Goal: Task Accomplishment & Management: Use online tool/utility

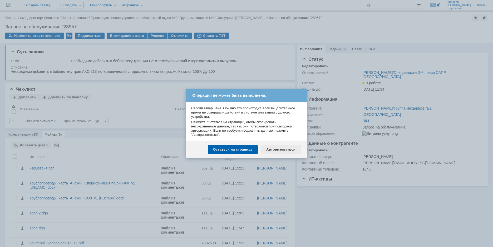
click at [275, 153] on div "Авторизоваться" at bounding box center [281, 149] width 40 height 8
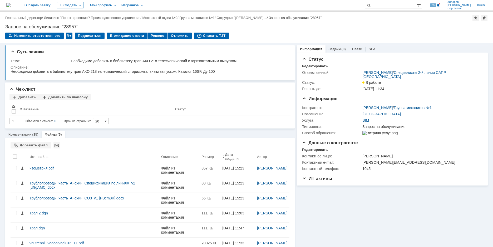
click at [11, 5] on img at bounding box center [8, 5] width 4 height 4
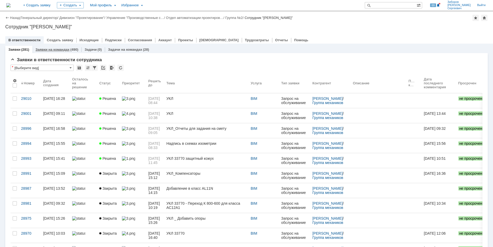
click at [58, 50] on link "Заявки на командах" at bounding box center [53, 50] width 34 height 4
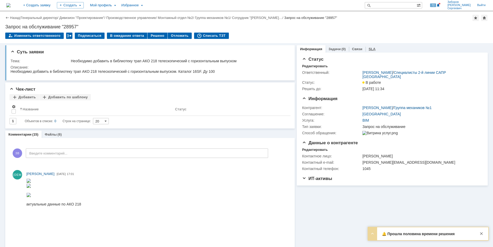
click at [369, 49] on link "SLA" at bounding box center [371, 49] width 7 height 4
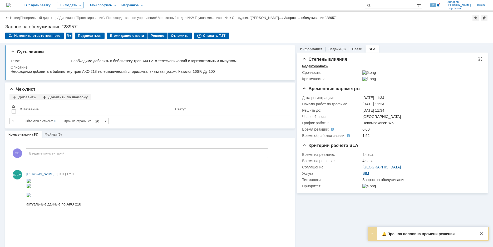
click at [308, 67] on div "Редактировать" at bounding box center [315, 66] width 26 height 4
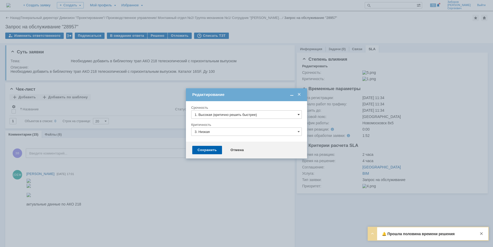
click at [298, 113] on span at bounding box center [298, 115] width 2 height 4
click at [225, 125] on span "[не указано]" at bounding box center [246, 124] width 104 height 4
type input "[не указано]"
click at [210, 150] on div "Сохранить" at bounding box center [207, 150] width 30 height 8
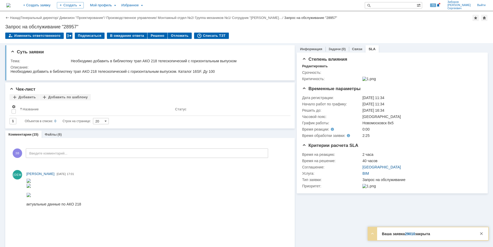
click at [11, 4] on img at bounding box center [8, 5] width 4 height 4
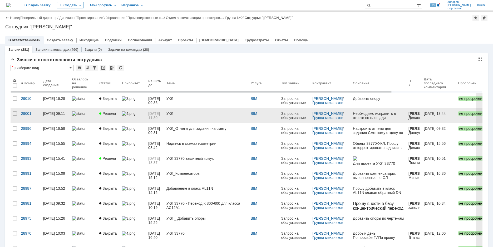
click at [177, 115] on div "УКЛ" at bounding box center [206, 114] width 80 height 4
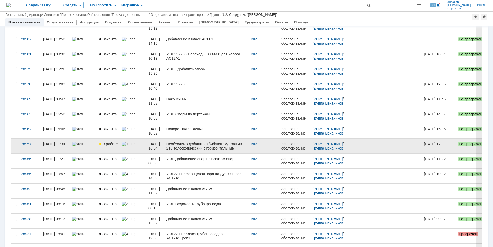
click at [120, 144] on link at bounding box center [133, 146] width 26 height 15
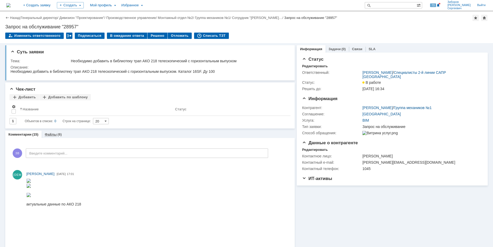
click at [50, 134] on link "Файлы" at bounding box center [51, 135] width 12 height 4
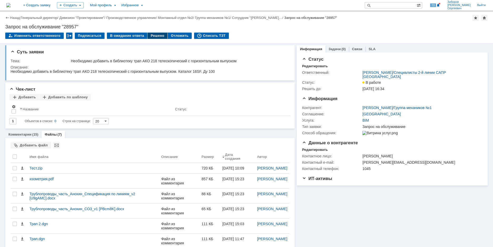
click at [155, 33] on div "Решено" at bounding box center [157, 36] width 20 height 6
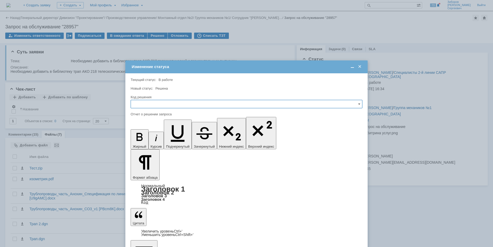
click at [149, 105] on input "text" at bounding box center [247, 104] width 232 height 8
click at [142, 140] on span "Решено" at bounding box center [246, 140] width 225 height 4
type input "Решено"
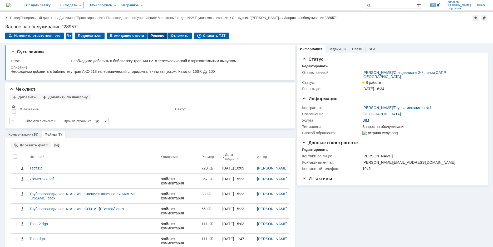
click at [155, 38] on div "Решено" at bounding box center [157, 36] width 20 height 6
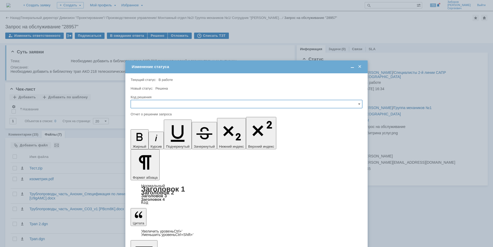
click at [141, 101] on input "text" at bounding box center [247, 104] width 232 height 8
drag, startPoint x: 144, startPoint y: 139, endPoint x: 10, endPoint y: 9, distance: 187.0
click at [144, 139] on span "Решено" at bounding box center [246, 140] width 225 height 4
type input "Решено"
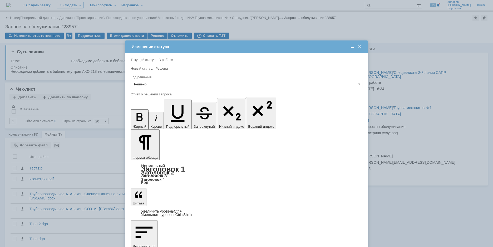
scroll to position [22, 0]
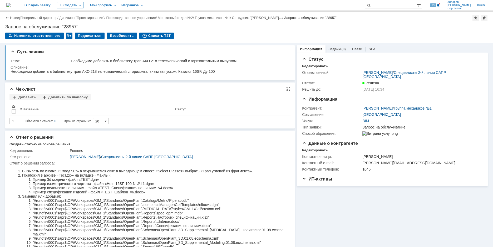
scroll to position [0, 0]
click at [11, 3] on img at bounding box center [8, 5] width 4 height 4
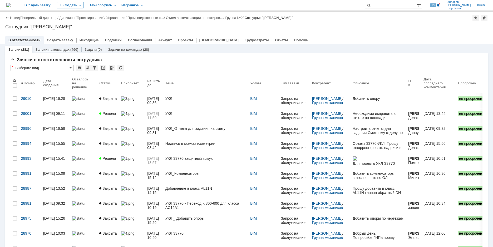
click at [65, 51] on link "Заявки на командах" at bounding box center [53, 50] width 34 height 4
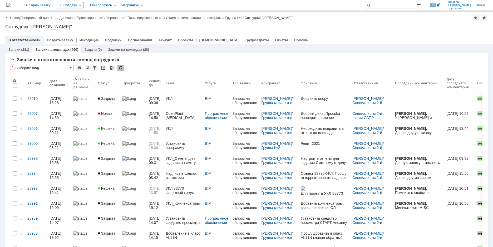
click at [19, 51] on link "Заявки" at bounding box center [14, 50] width 12 height 4
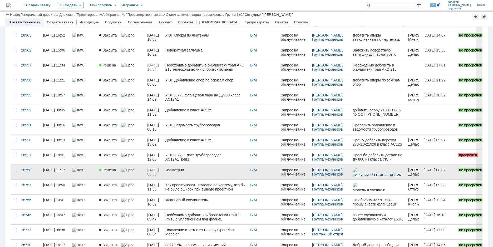
click at [116, 169] on div "Решена" at bounding box center [107, 170] width 17 height 4
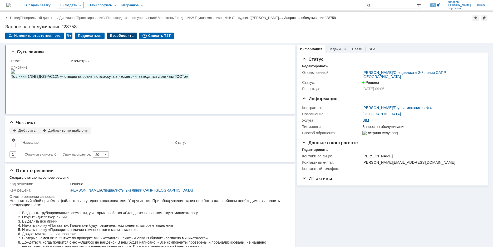
click at [118, 36] on div "Возобновить" at bounding box center [122, 36] width 30 height 6
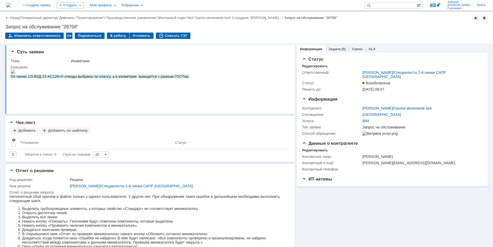
click at [11, 5] on img at bounding box center [8, 5] width 4 height 4
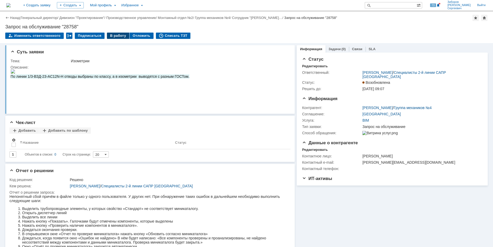
click at [115, 35] on div "В работу" at bounding box center [118, 36] width 22 height 6
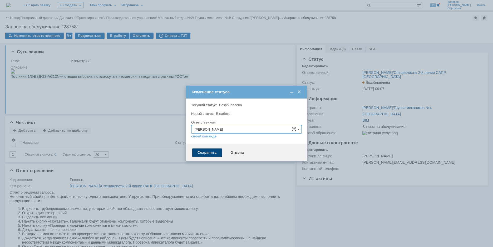
click at [204, 152] on div "Сохранить" at bounding box center [207, 153] width 30 height 8
